Goal: Check status: Check status

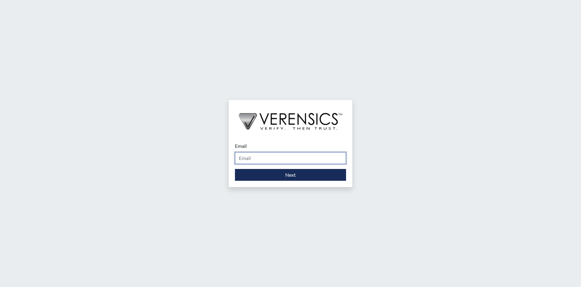
click at [268, 160] on input "Email" at bounding box center [290, 158] width 111 height 12
type input "[PERSON_NAME][EMAIL_ADDRESS][PERSON_NAME][DOMAIN_NAME]"
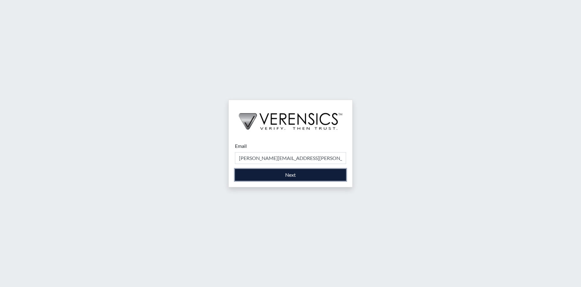
click at [255, 170] on button "Next" at bounding box center [290, 175] width 111 height 12
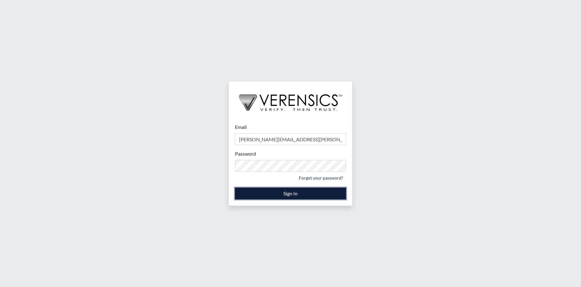
click at [257, 191] on button "Sign In" at bounding box center [290, 193] width 111 height 12
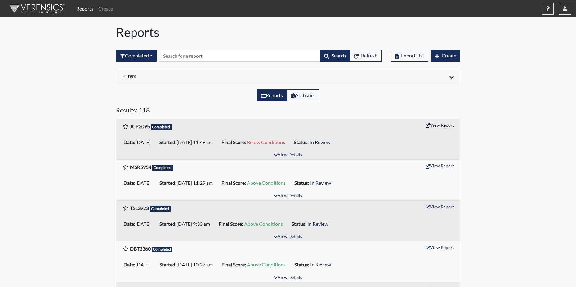
click at [439, 126] on button "View Report" at bounding box center [440, 125] width 34 height 10
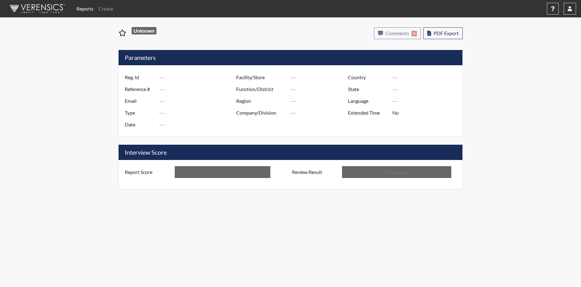
type input "JCP2095"
type input "51391"
type input "---"
type input "Corrections Pre-Employment"
type input "Sep 19, 2025"
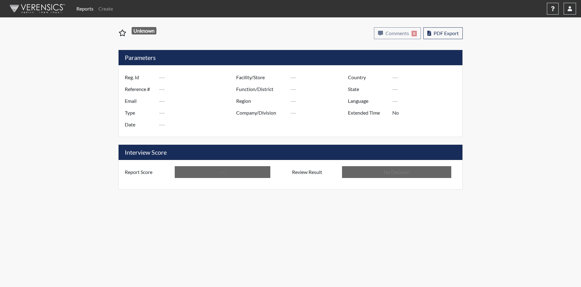
type input "[PERSON_NAME]"
type input "[GEOGRAPHIC_DATA]"
type input "[US_STATE]"
type input "English"
type input "Below Conditions"
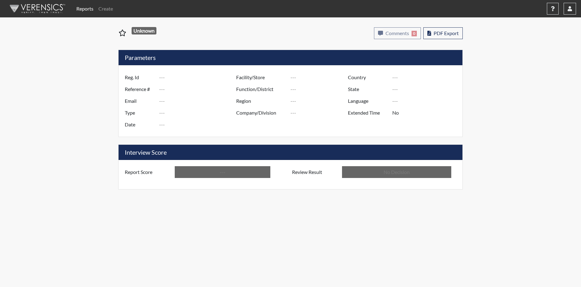
type input "In Review"
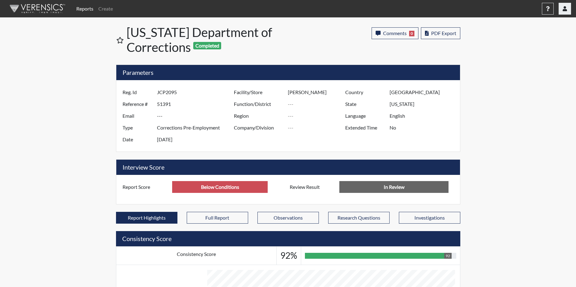
click at [566, 7] on icon "button" at bounding box center [565, 8] width 4 height 5
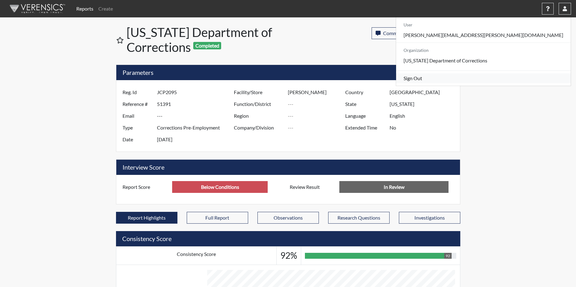
click at [505, 83] on link "Sign Out" at bounding box center [483, 78] width 175 height 10
